Goal: Information Seeking & Learning: Find specific fact

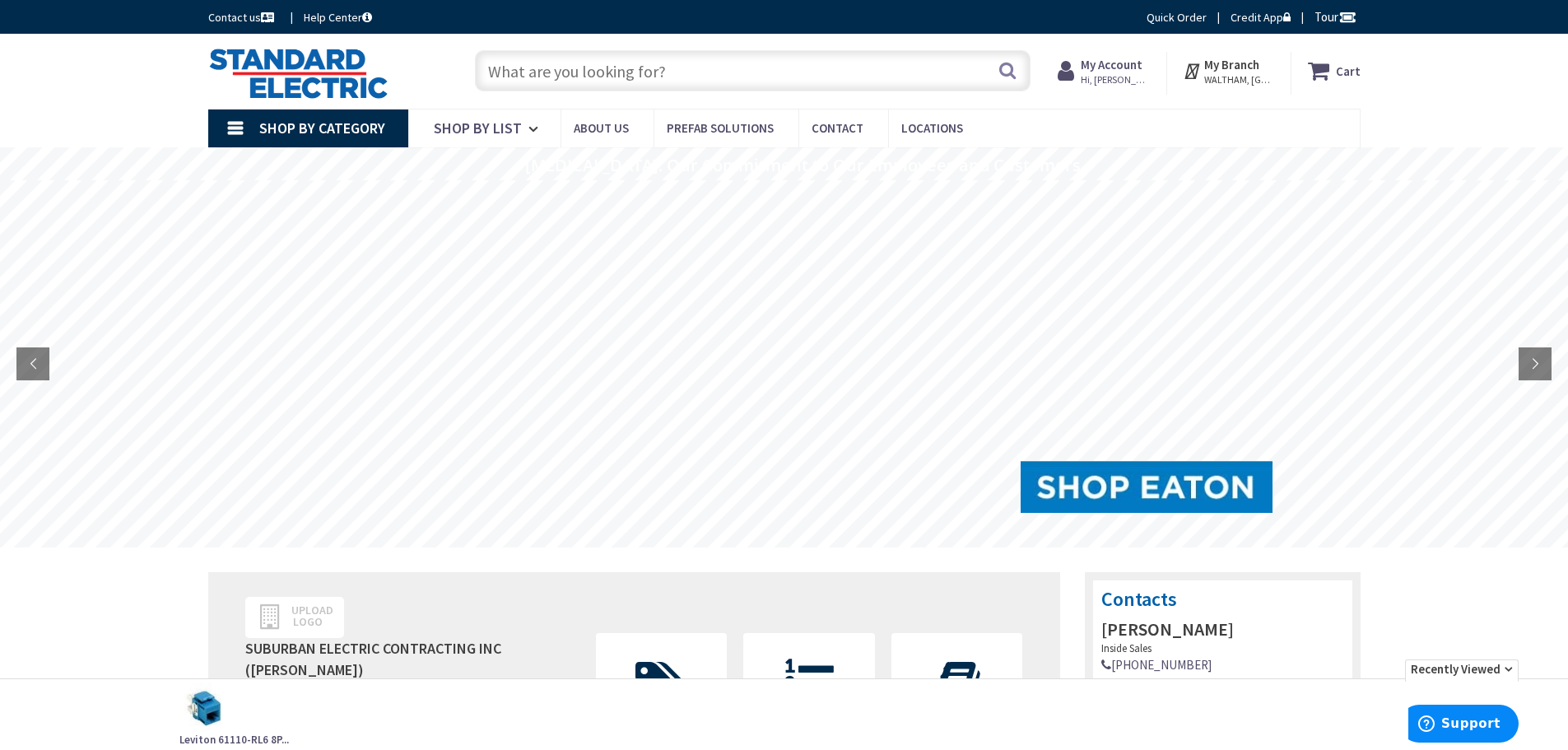
click at [627, 69] on input "text" at bounding box center [752, 71] width 556 height 41
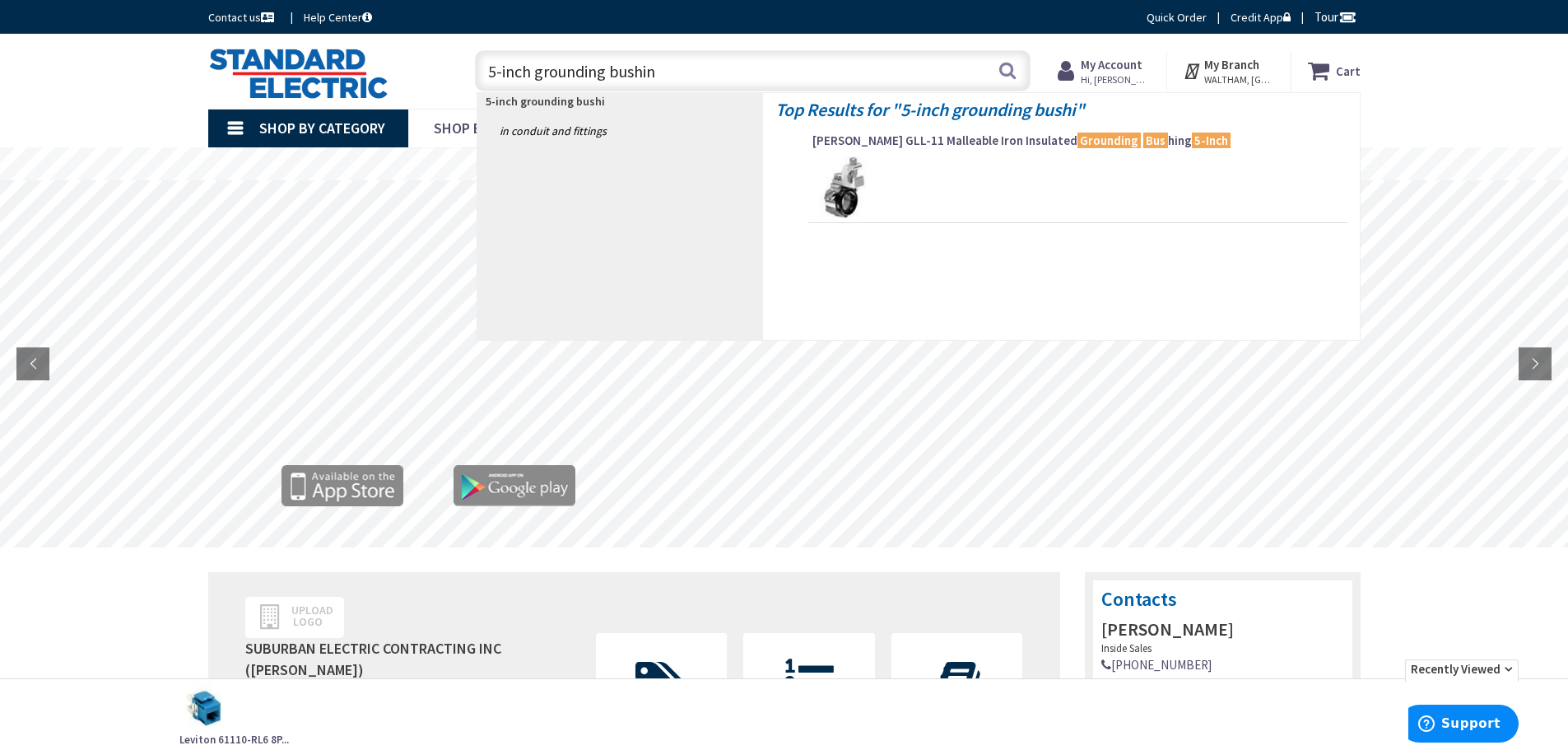
type input "5-inch grounding bushing"
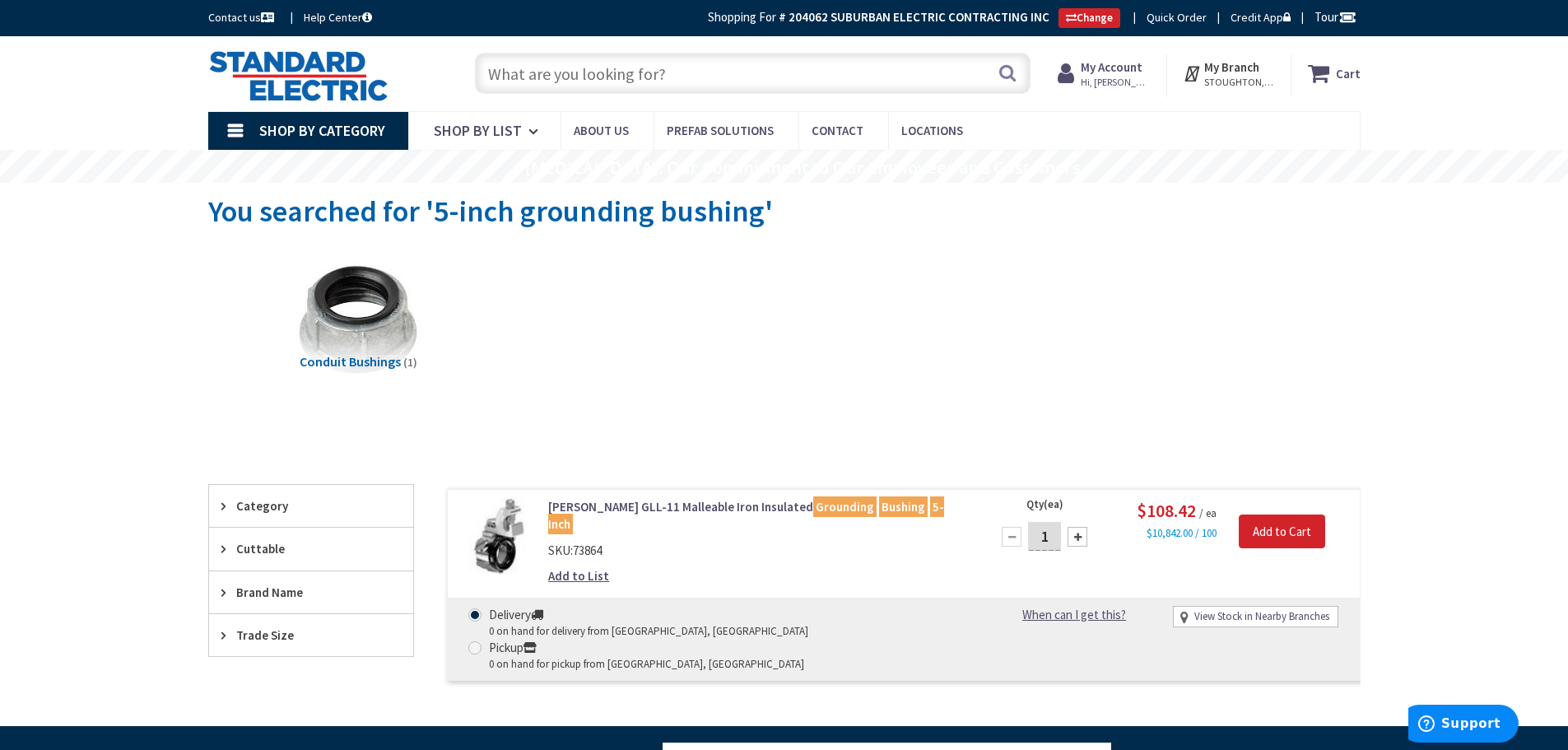
click at [800, 71] on input "text" at bounding box center [752, 73] width 556 height 41
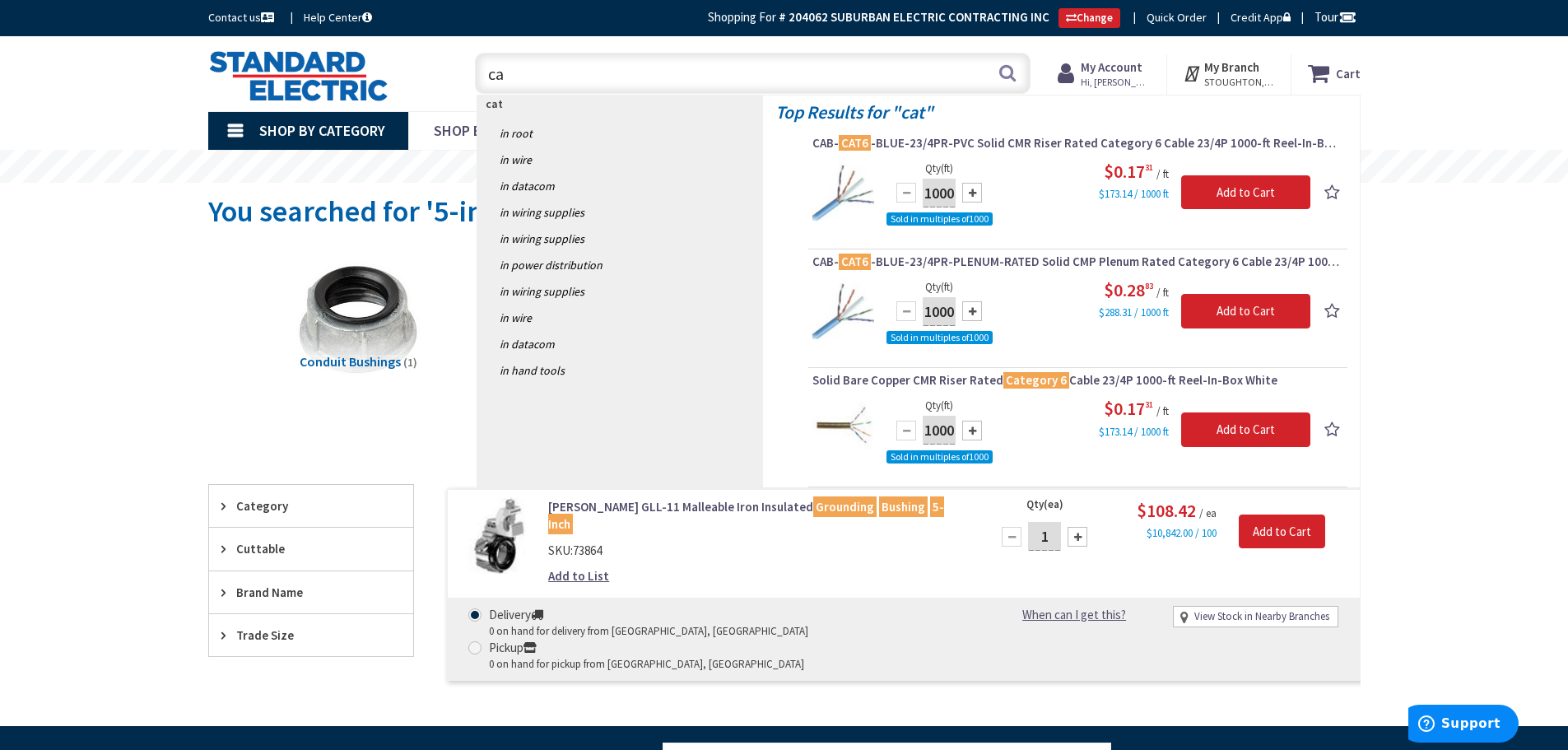
type input "c"
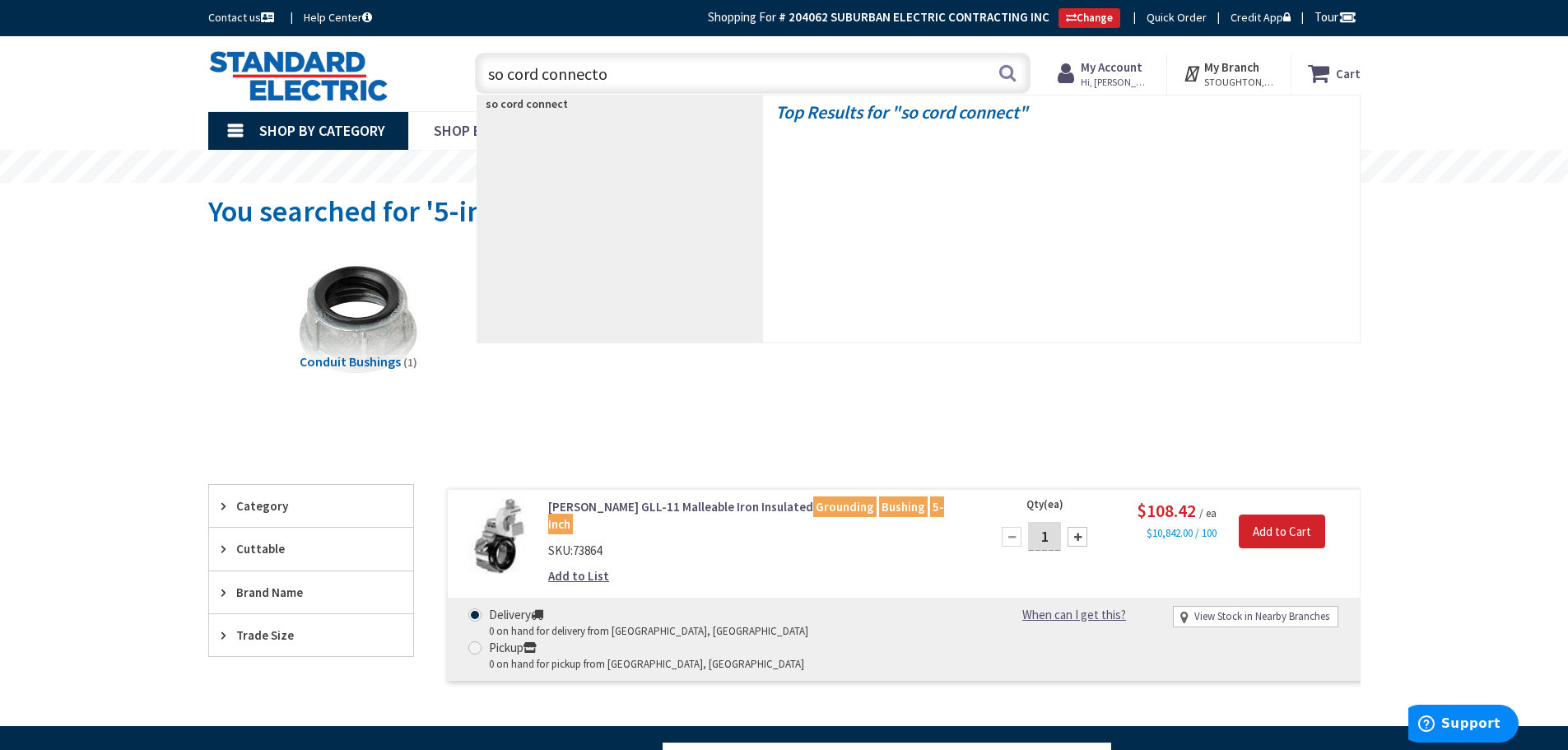
type input "so cord connector"
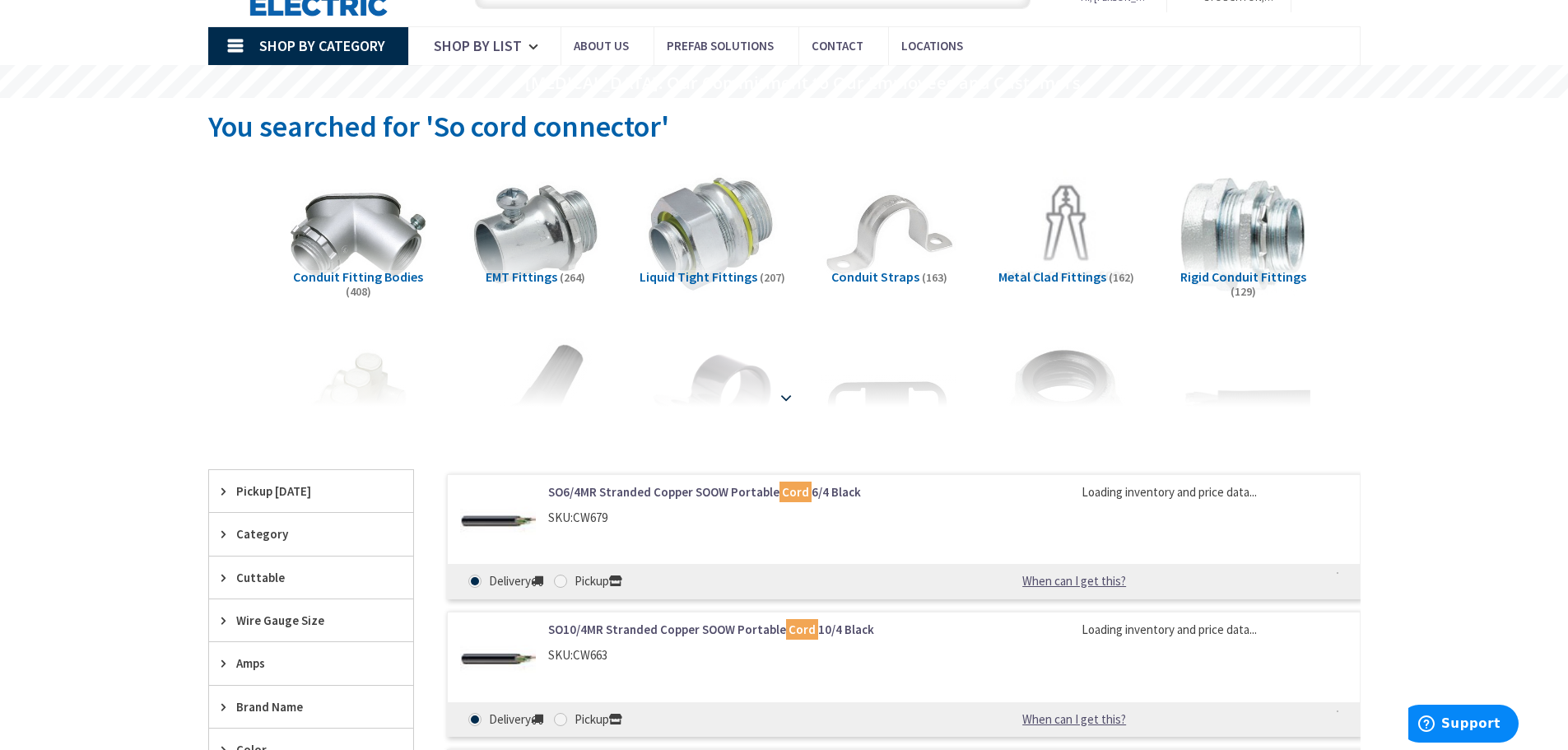
scroll to position [85, 0]
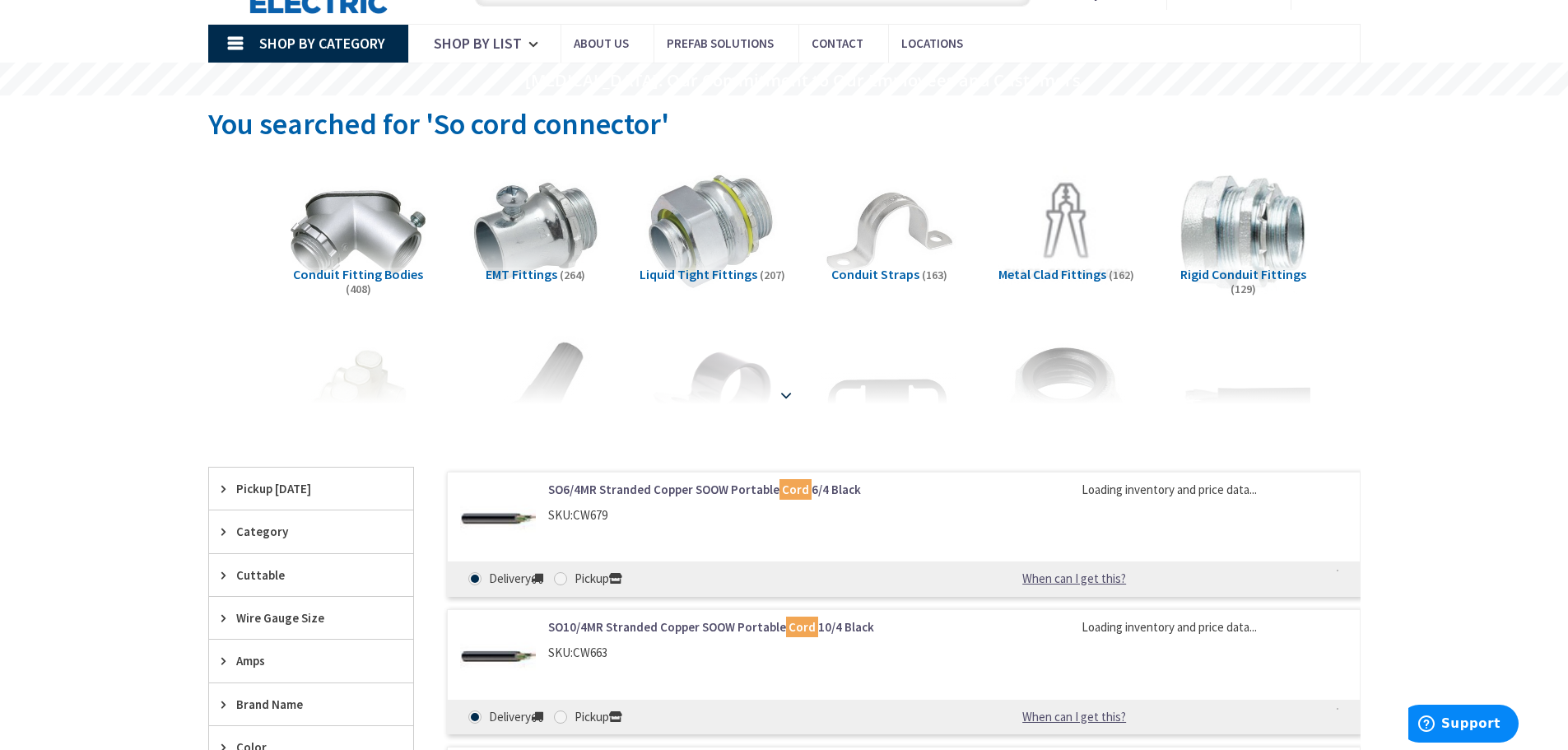
click at [785, 396] on strong at bounding box center [786, 391] width 20 height 18
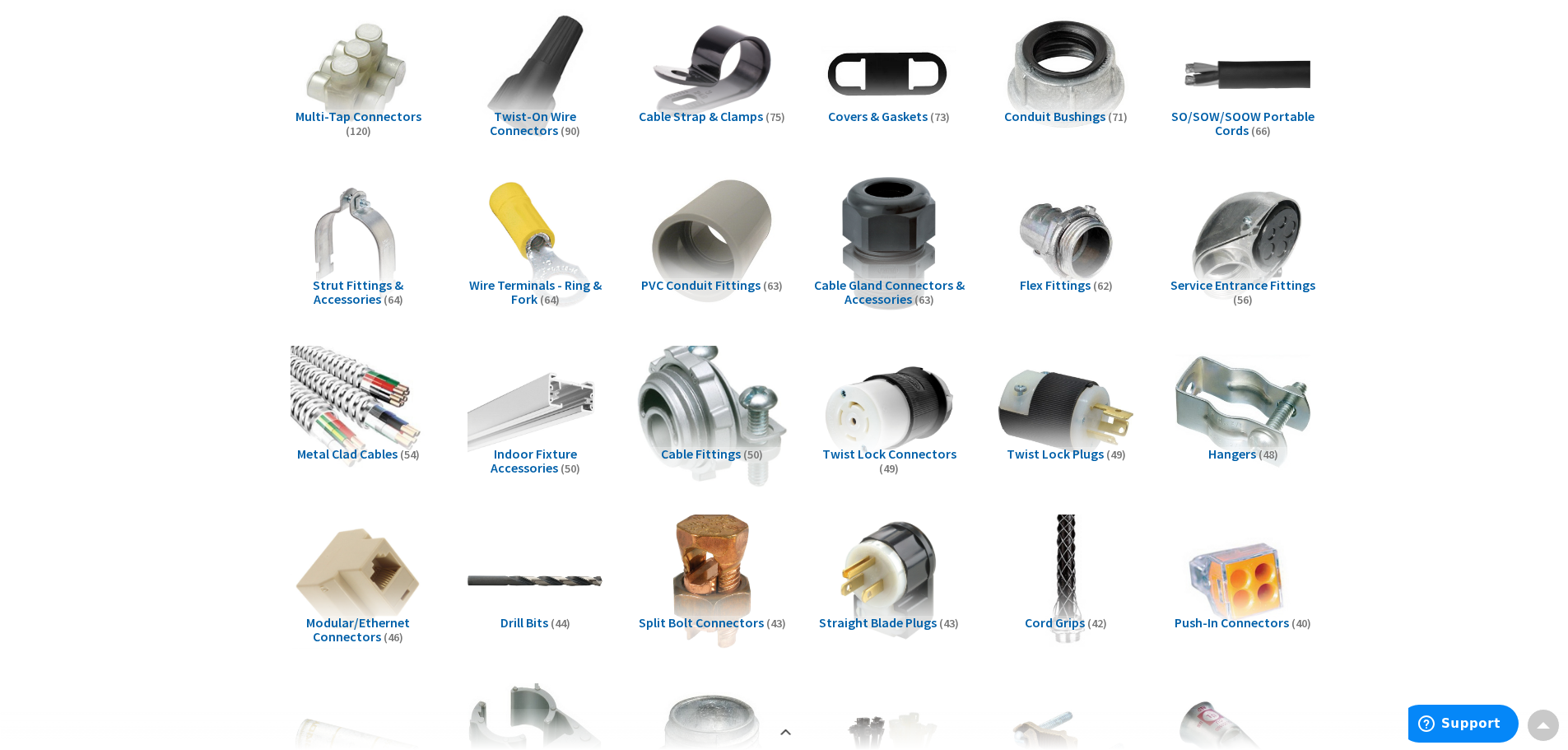
click at [718, 417] on img at bounding box center [711, 412] width 149 height 149
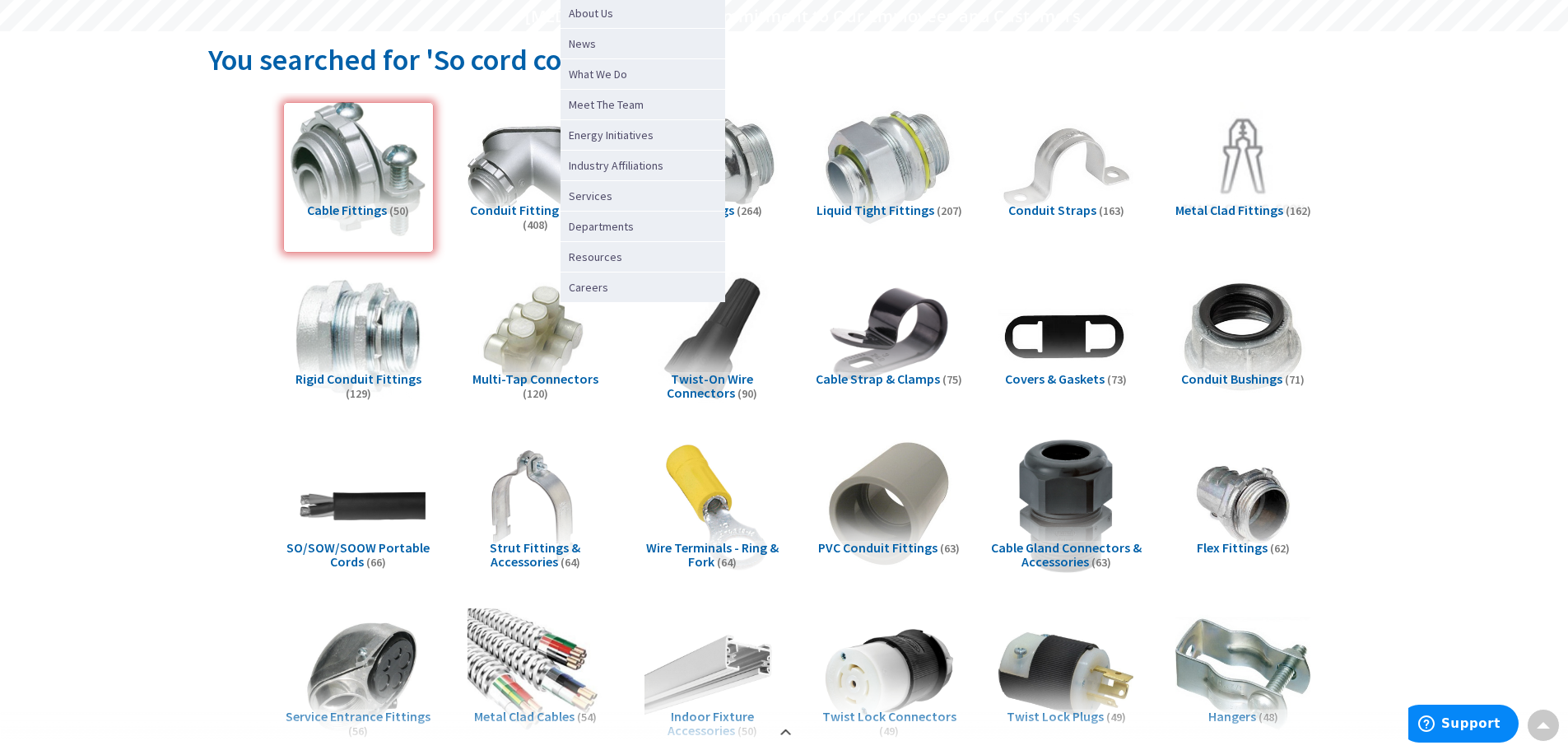
scroll to position [0, 0]
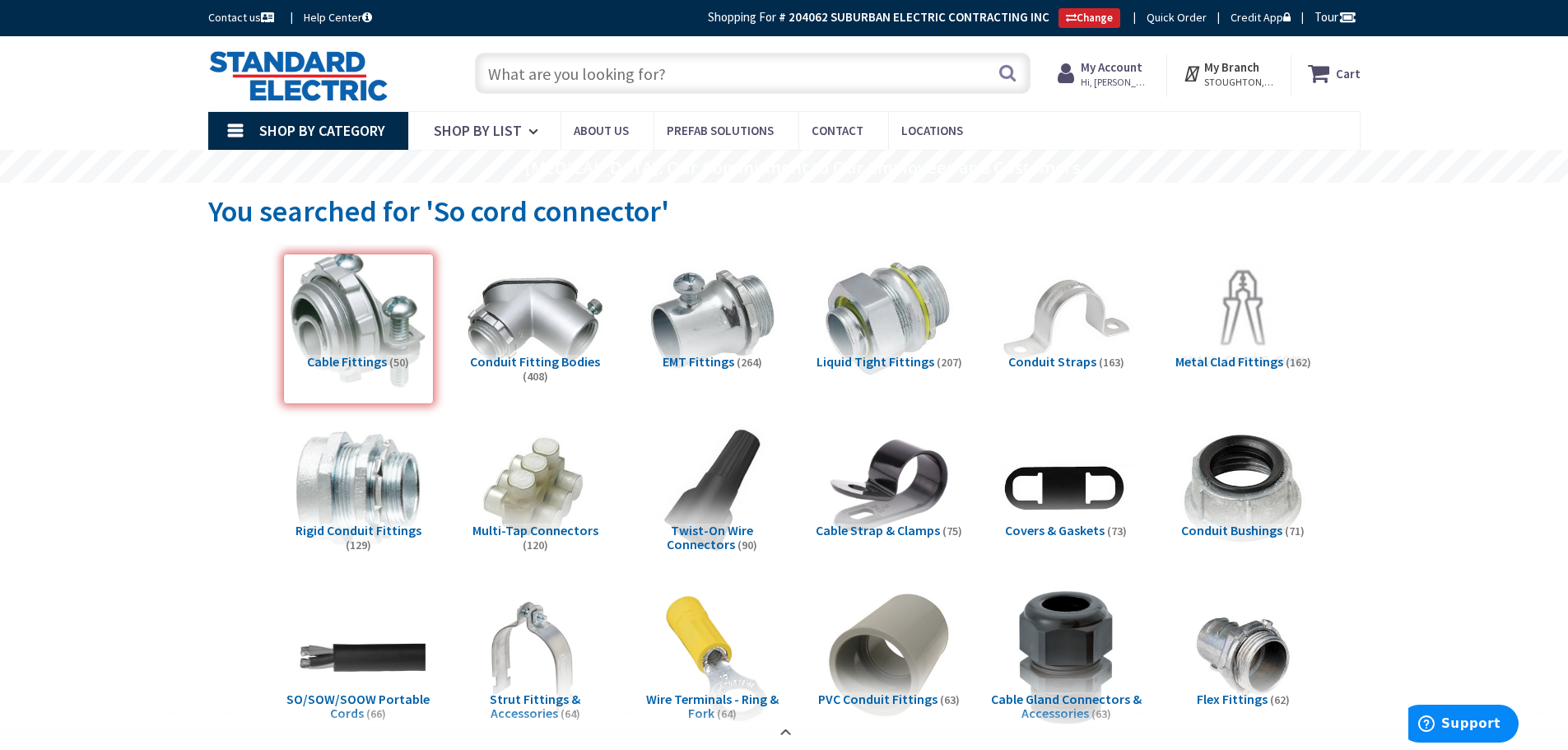
click at [698, 79] on input "text" at bounding box center [752, 73] width 556 height 41
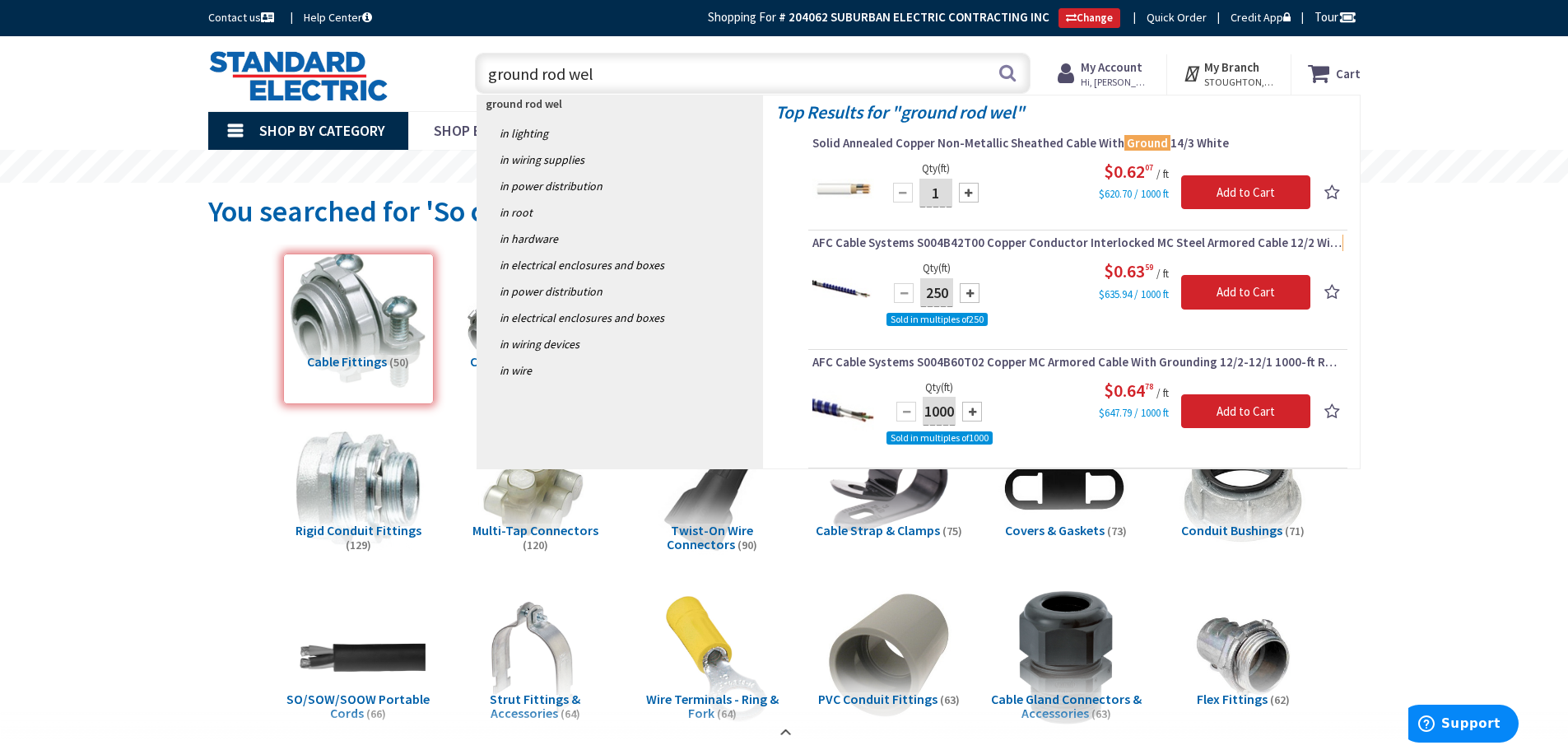
type input "ground rod well"
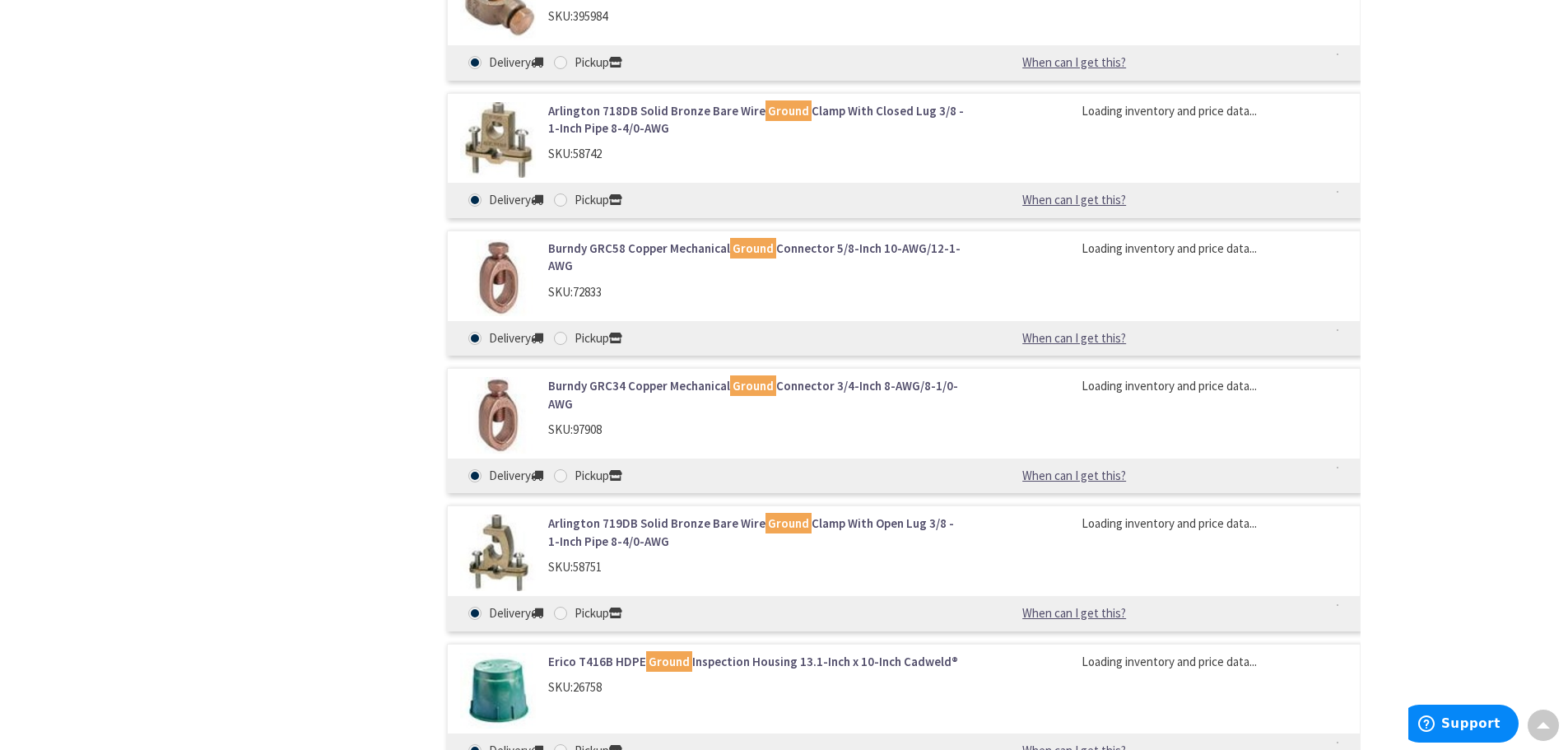
scroll to position [2638, 0]
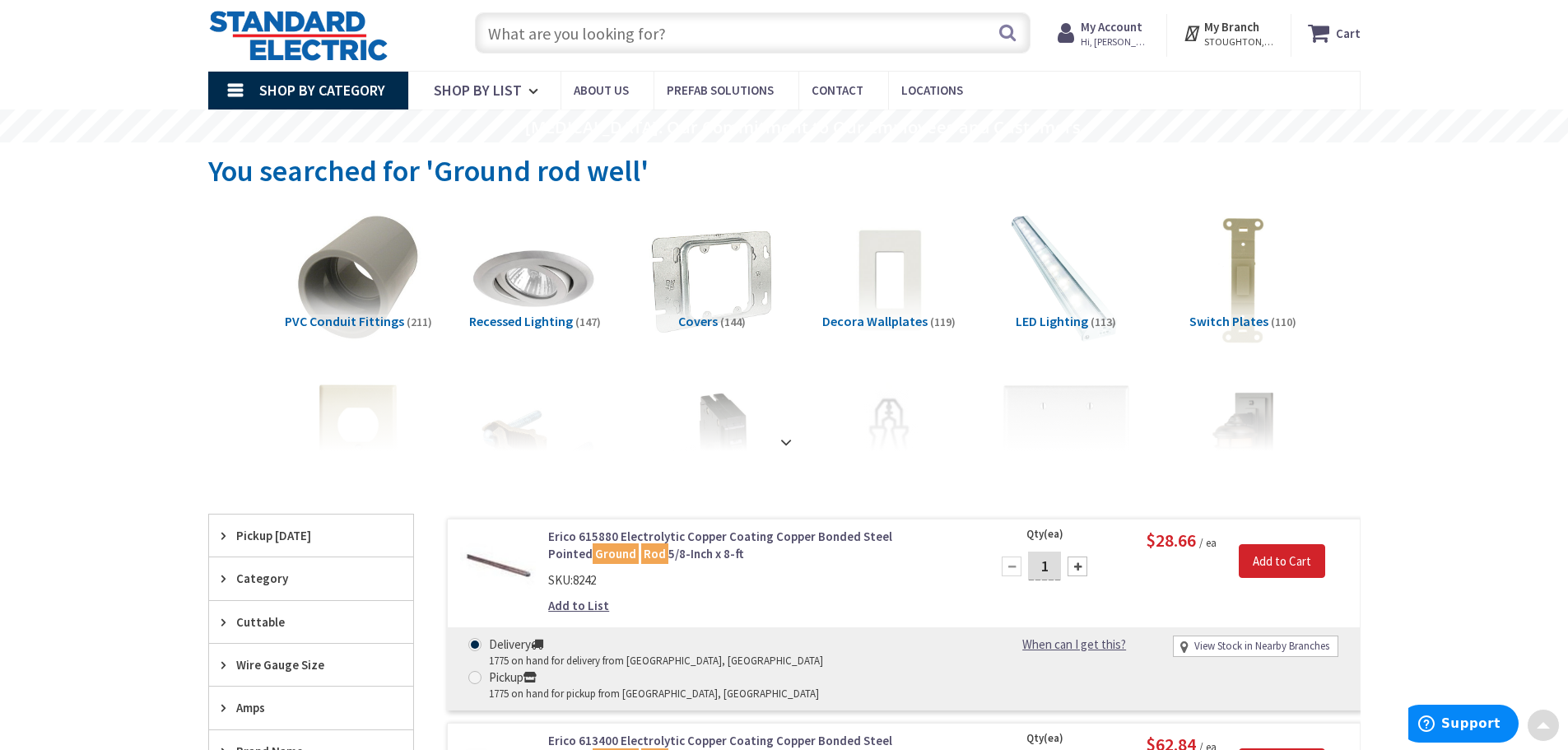
scroll to position [0, 0]
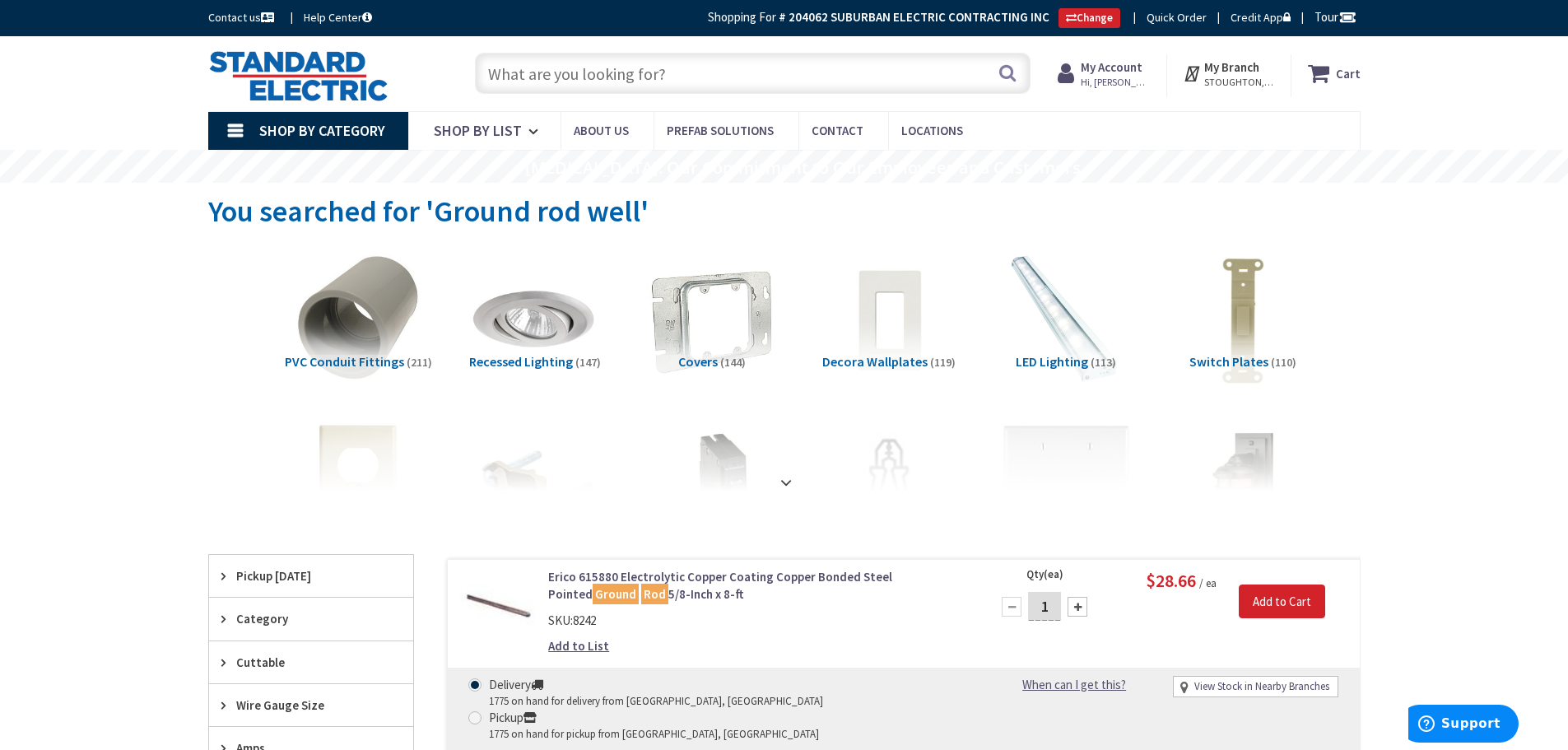
drag, startPoint x: 710, startPoint y: 73, endPoint x: 472, endPoint y: 85, distance: 238.3
click at [472, 85] on div "Search" at bounding box center [749, 72] width 564 height 53
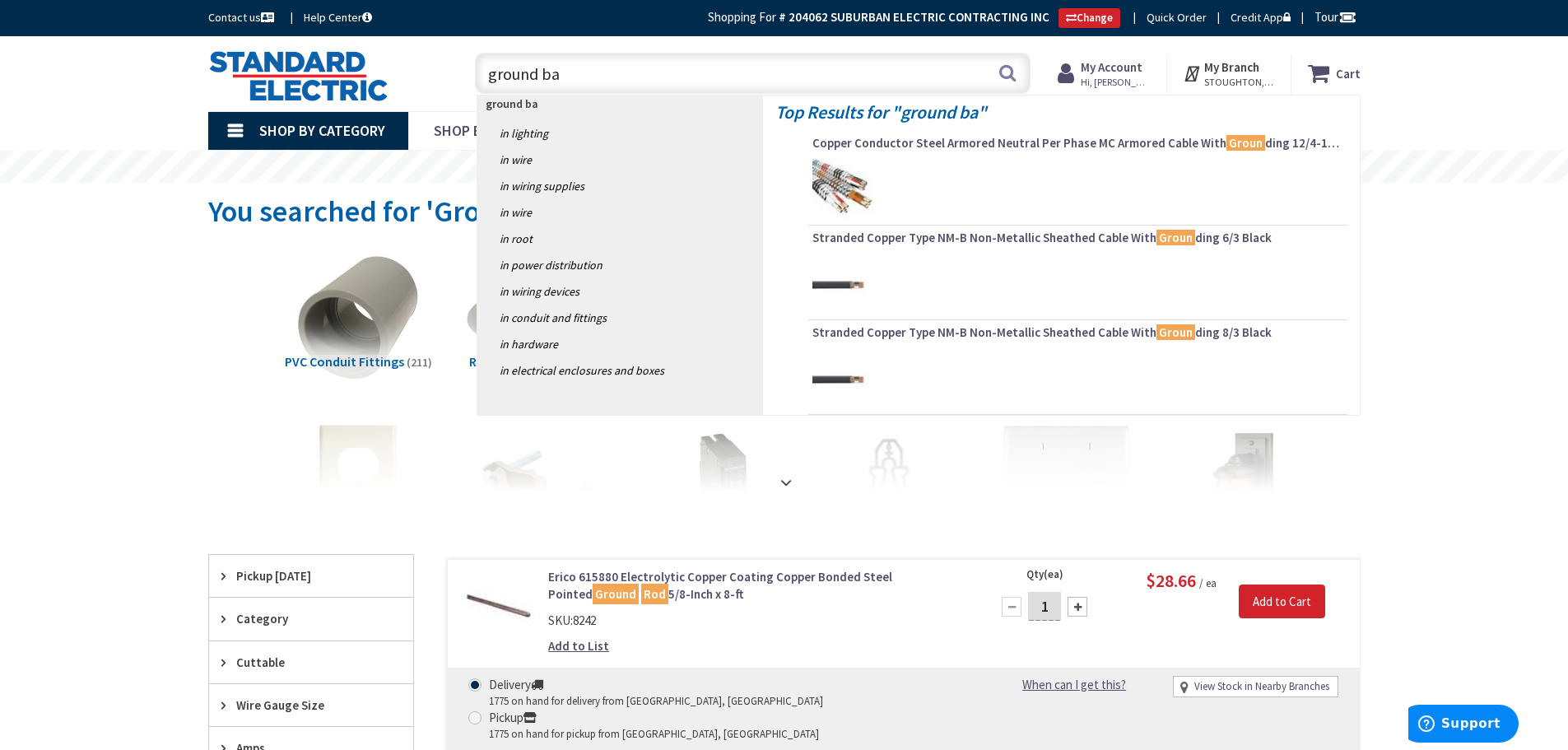
type input "ground bar"
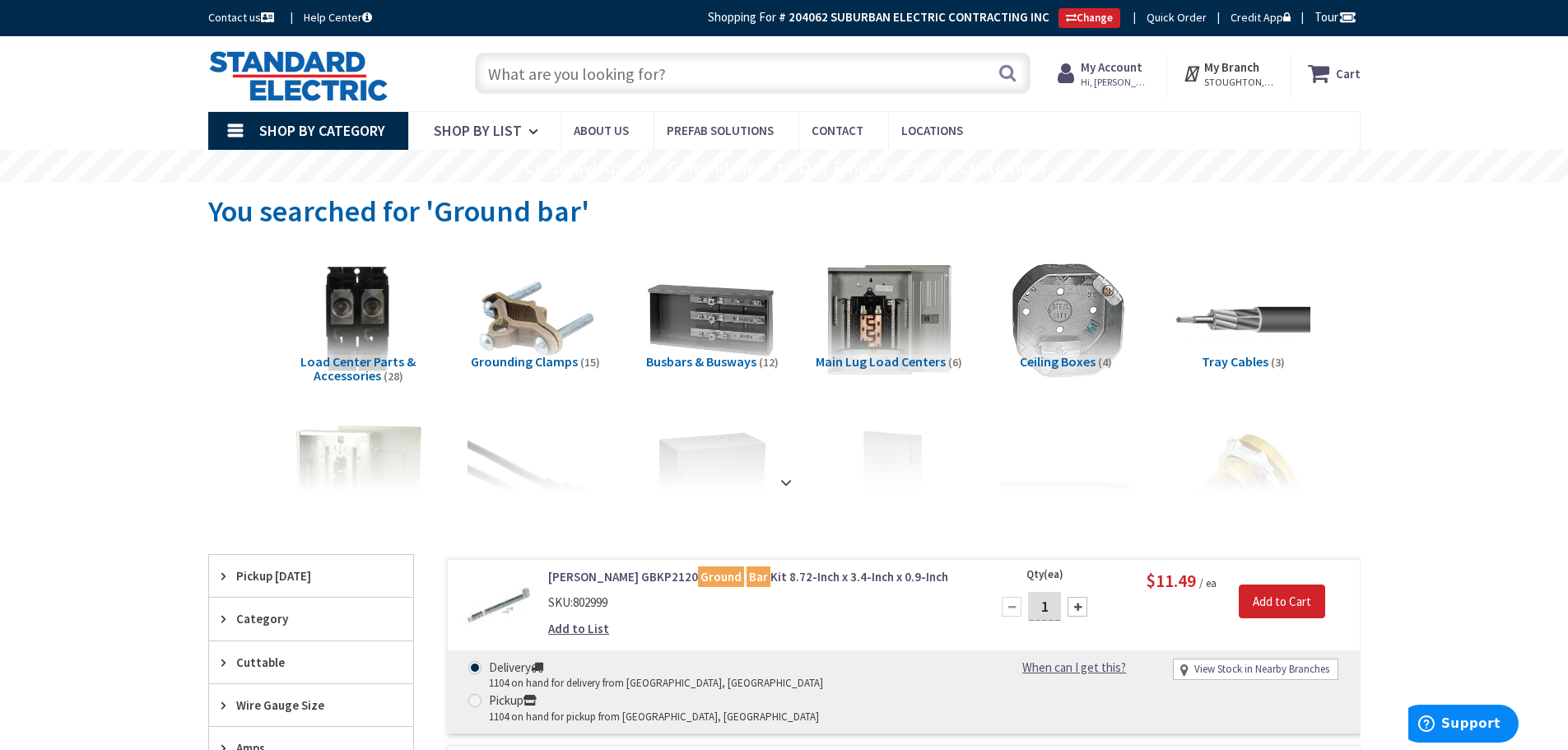
click at [676, 79] on input "text" at bounding box center [752, 73] width 556 height 41
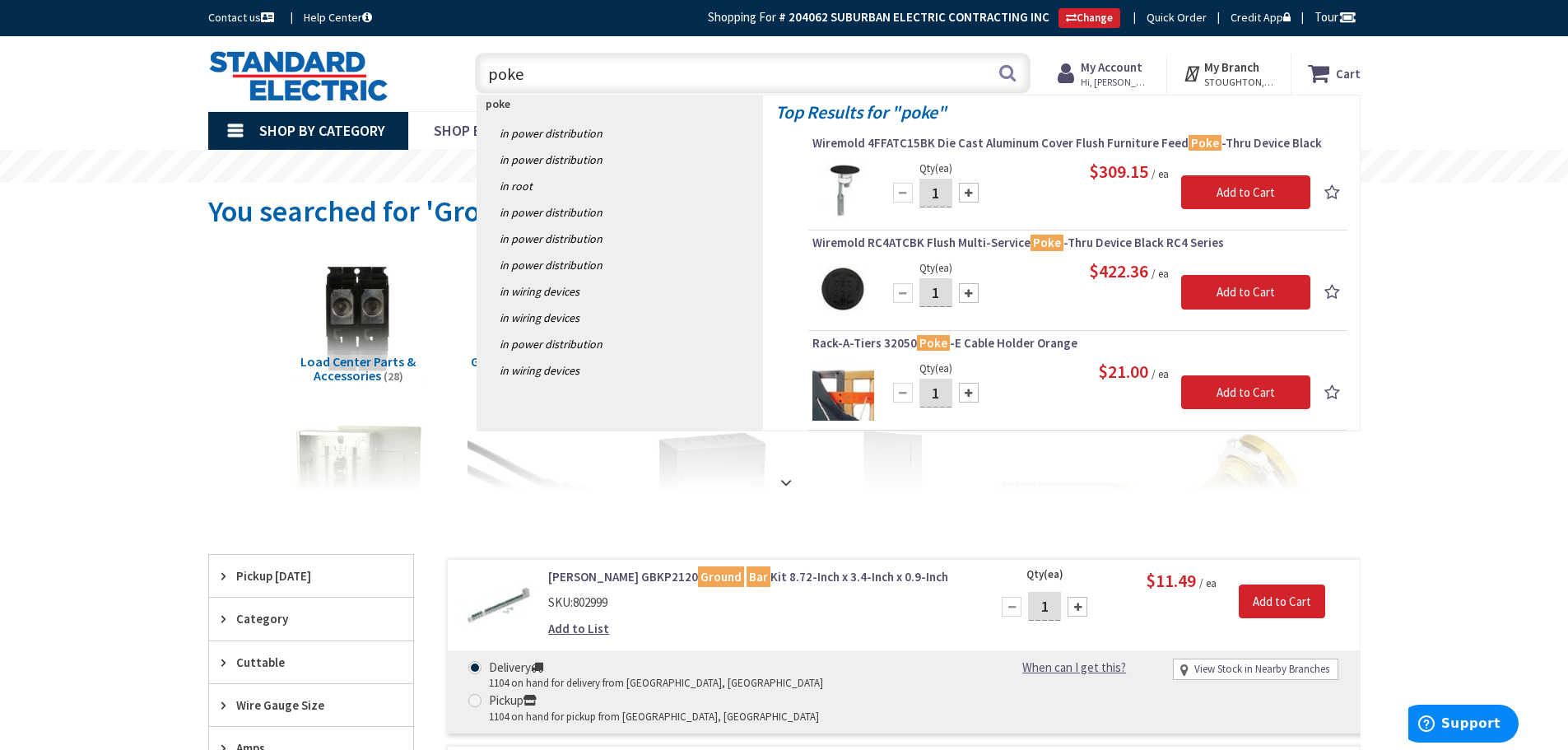
click at [611, 73] on input "poke" at bounding box center [752, 73] width 556 height 41
type input "p"
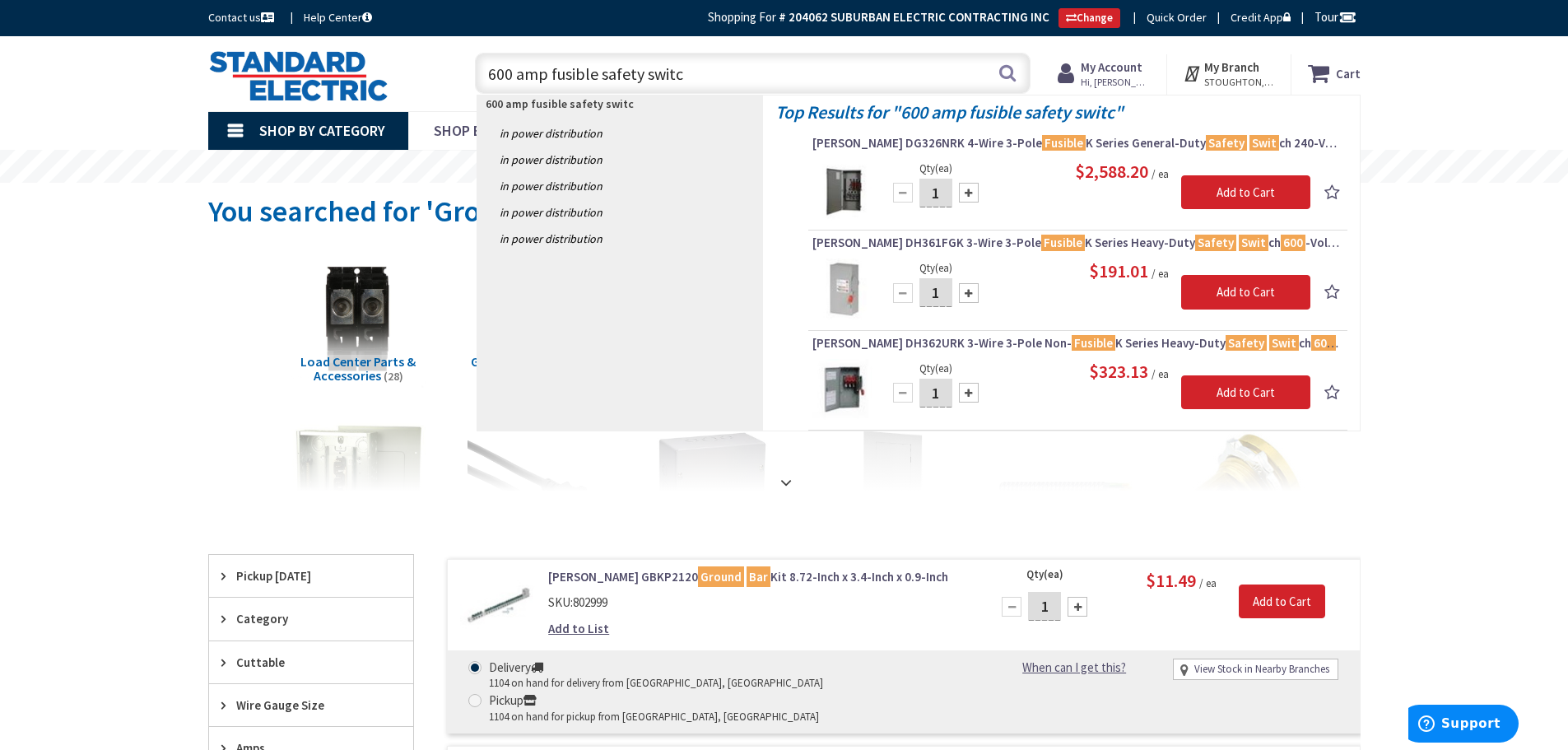
type input "600 amp fusible safety switch"
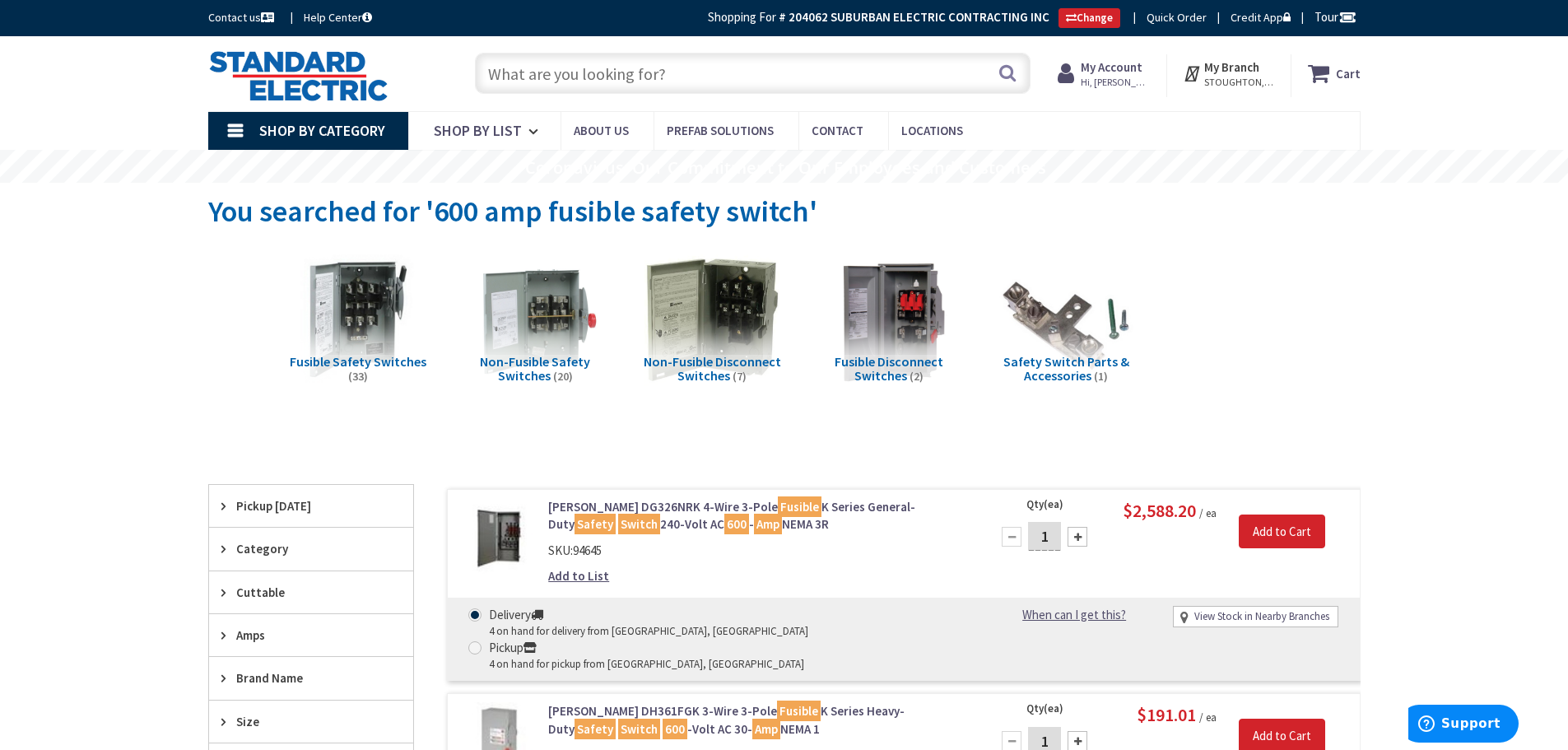
click at [675, 82] on input "text" at bounding box center [752, 73] width 556 height 41
type input "6"
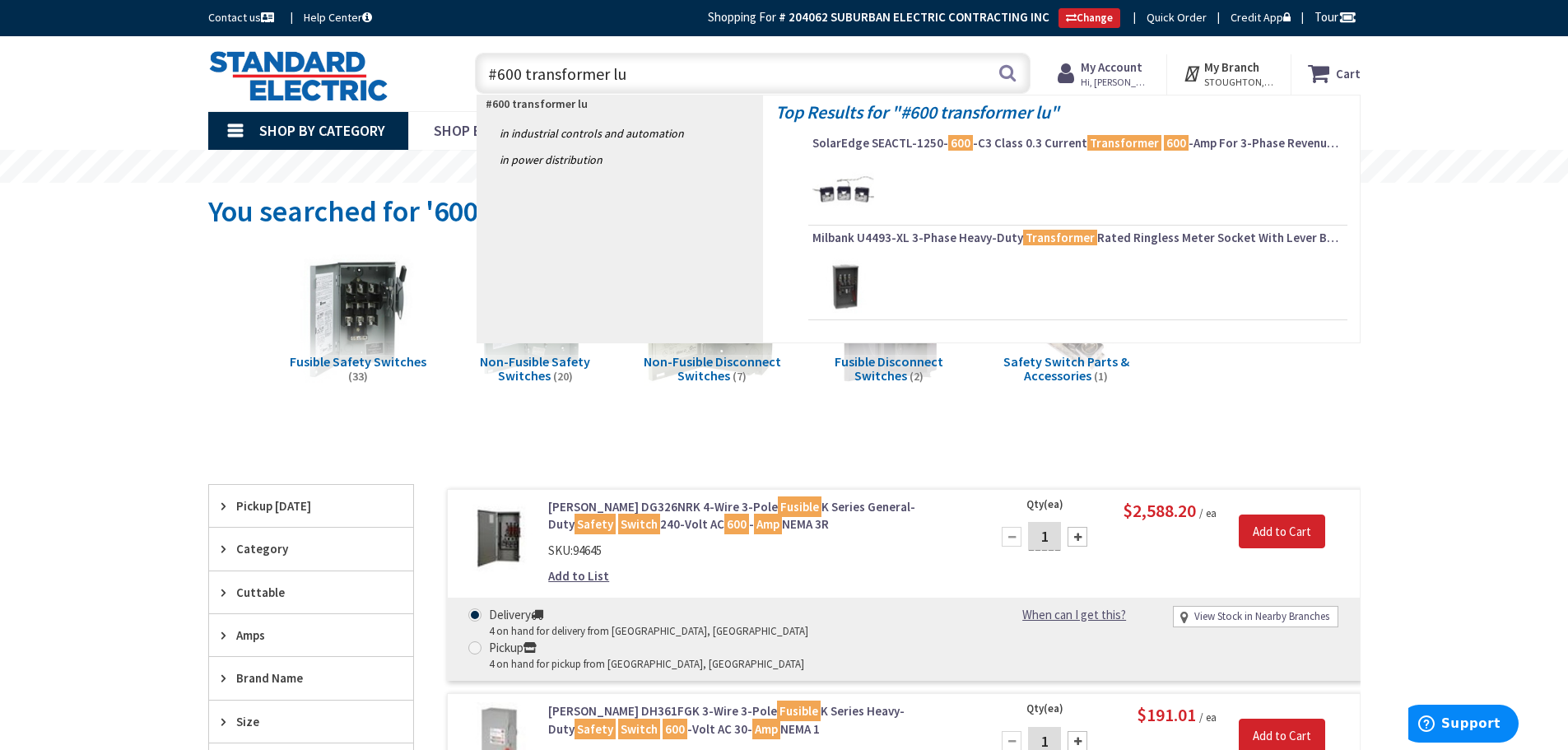
type input "#600 transformer lug"
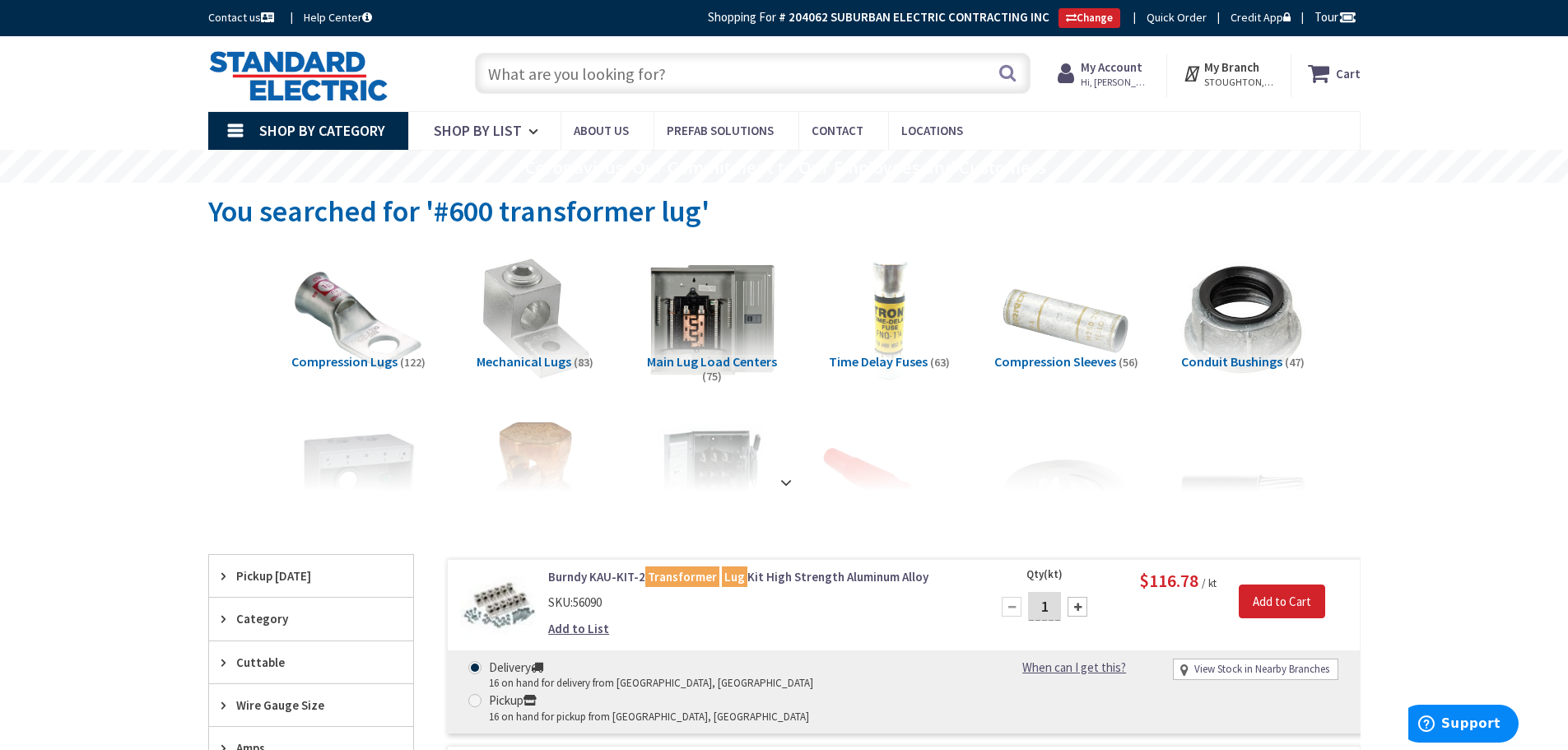
click at [540, 77] on input "text" at bounding box center [752, 73] width 556 height 41
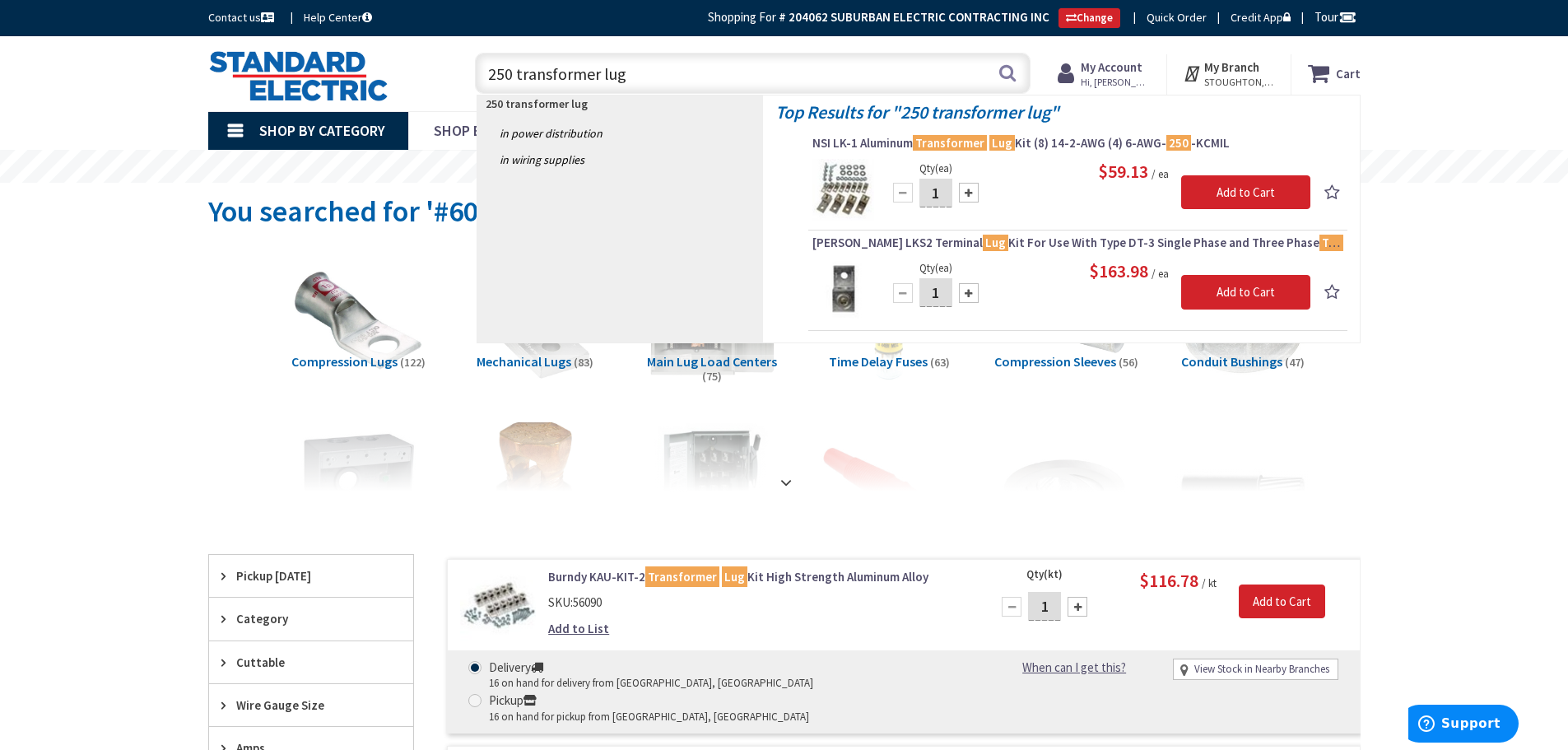
type input "250 transformer lug"
